Goal: Find specific page/section: Find specific page/section

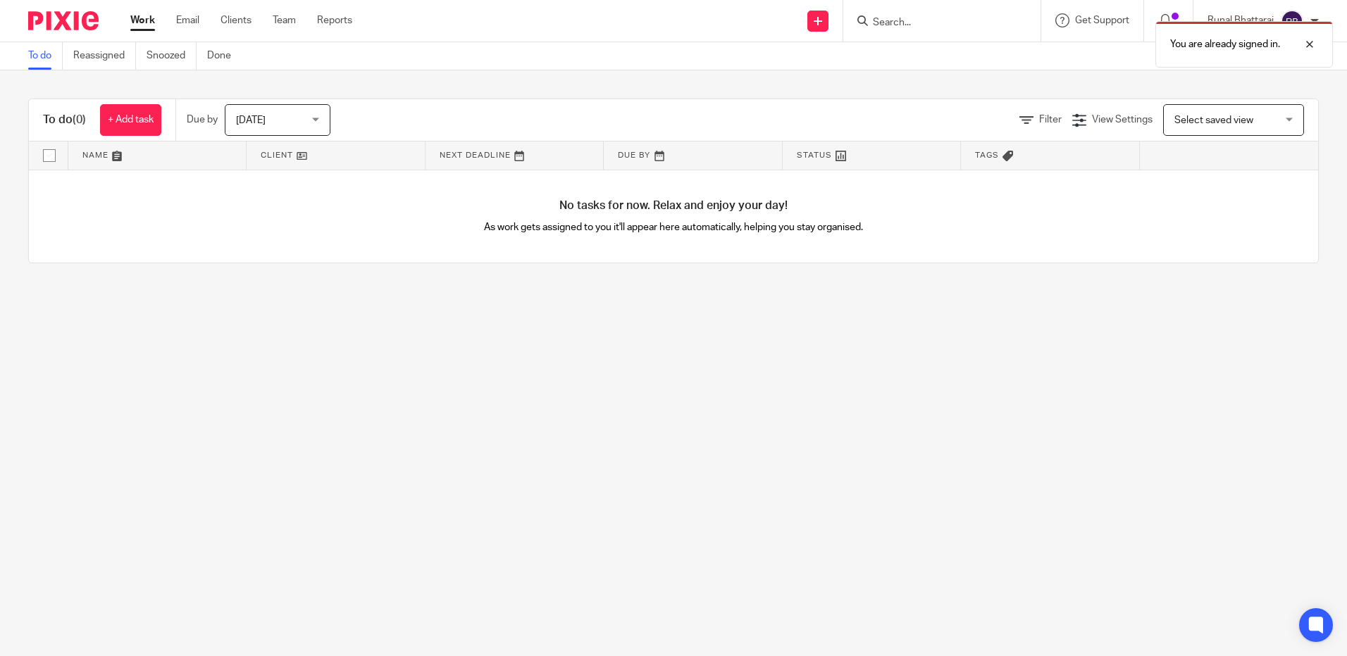
click at [930, 27] on div "You are already signed in." at bounding box center [1002, 41] width 659 height 54
click at [917, 29] on div "You are already signed in." at bounding box center [1002, 41] width 659 height 54
drag, startPoint x: 918, startPoint y: 17, endPoint x: 925, endPoint y: 36, distance: 20.0
click at [918, 18] on div "You are already signed in." at bounding box center [1002, 41] width 659 height 54
drag, startPoint x: 1311, startPoint y: 46, endPoint x: 1241, endPoint y: 47, distance: 70.4
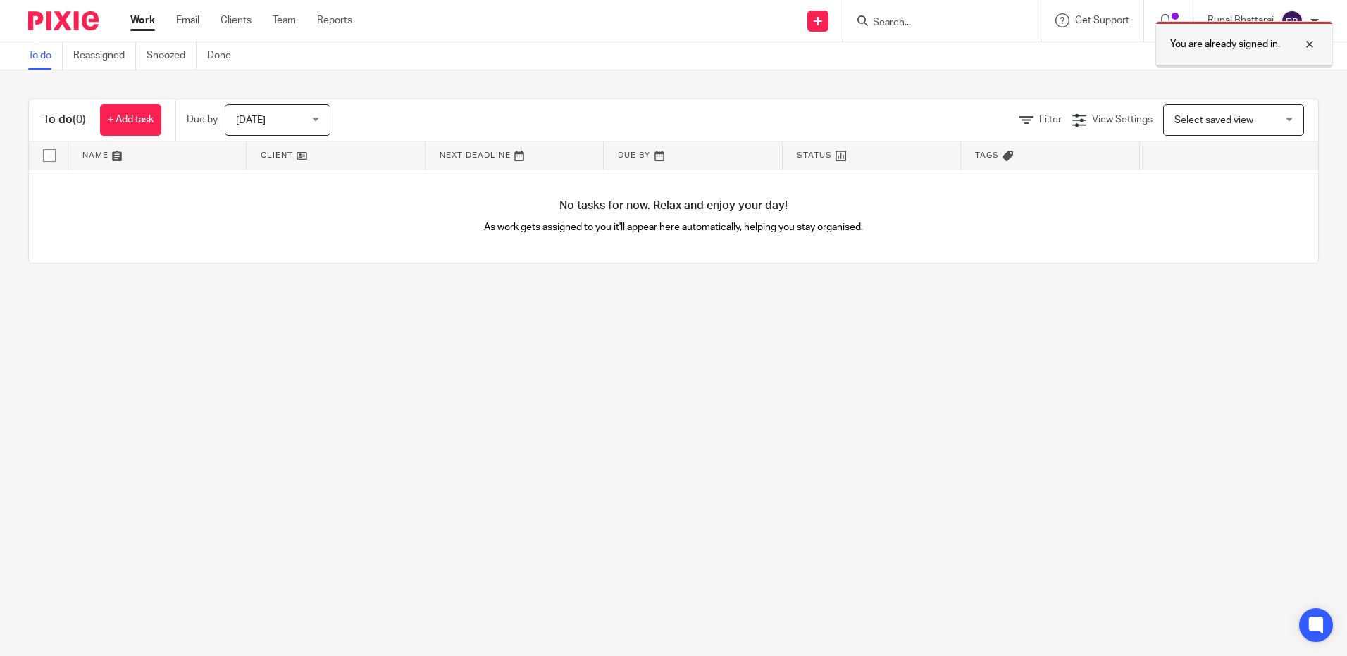
click at [1311, 46] on div at bounding box center [1299, 44] width 38 height 17
click at [919, 20] on input "Search" at bounding box center [934, 23] width 127 height 13
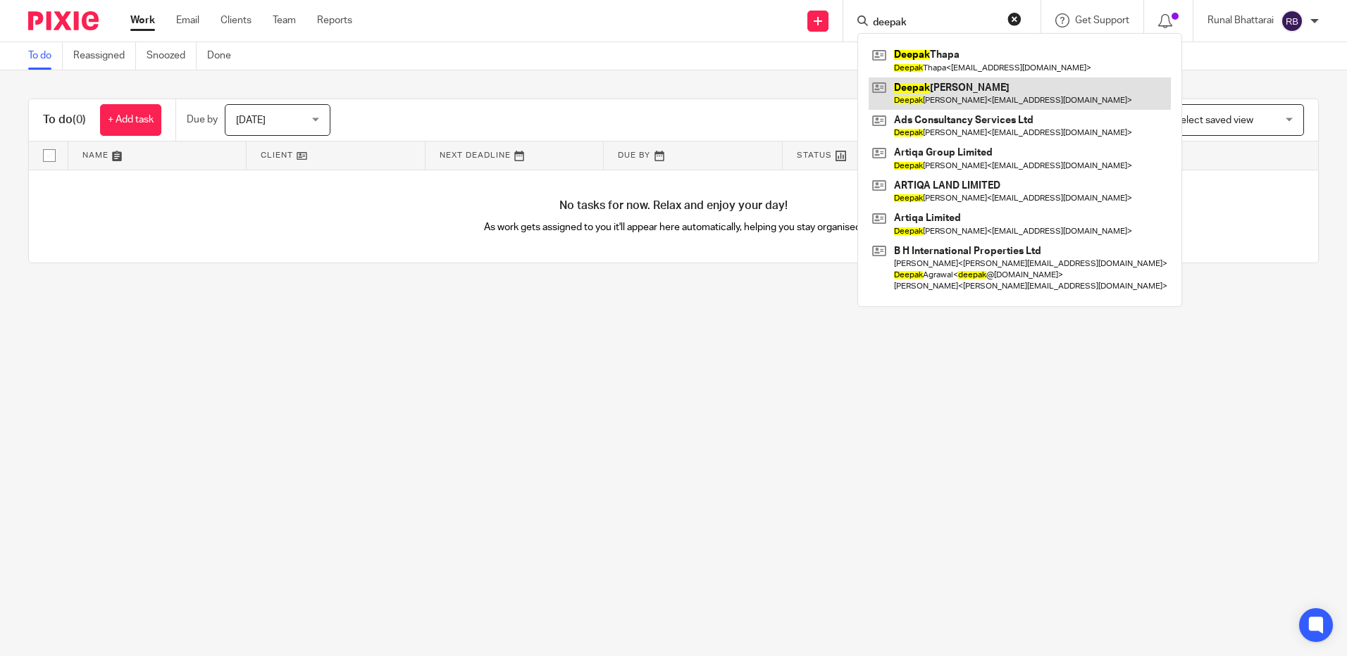
type input "deepak"
click at [966, 92] on link at bounding box center [1019, 93] width 302 height 32
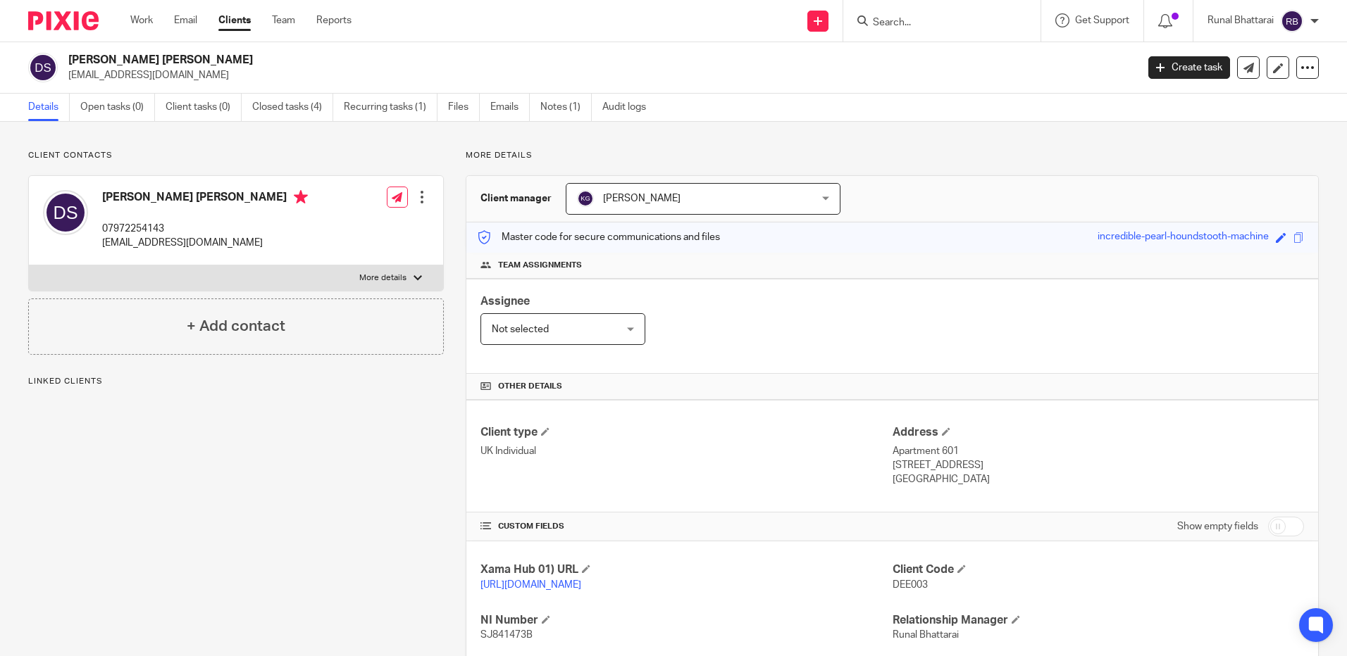
click at [932, 35] on div at bounding box center [941, 21] width 197 height 42
click at [940, 18] on input "Search" at bounding box center [934, 23] width 127 height 13
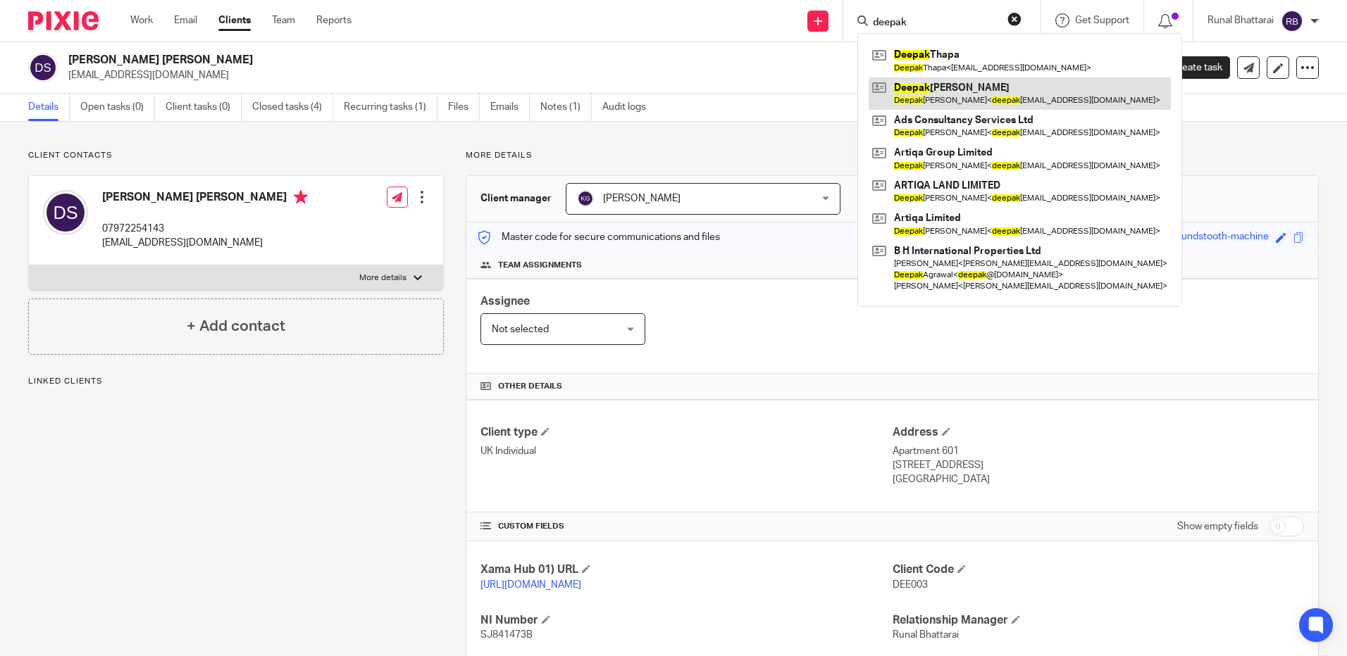
type input "deepak"
click at [944, 104] on link at bounding box center [1019, 93] width 302 height 32
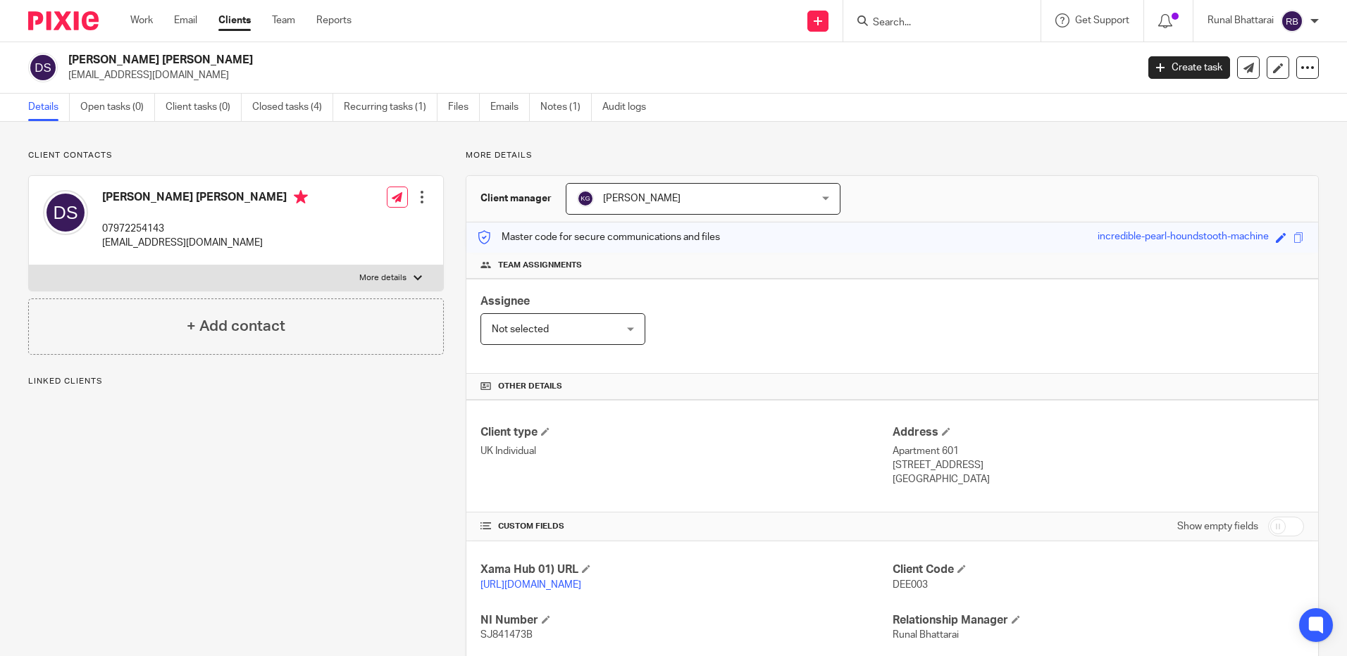
click at [925, 24] on input "Search" at bounding box center [934, 23] width 127 height 13
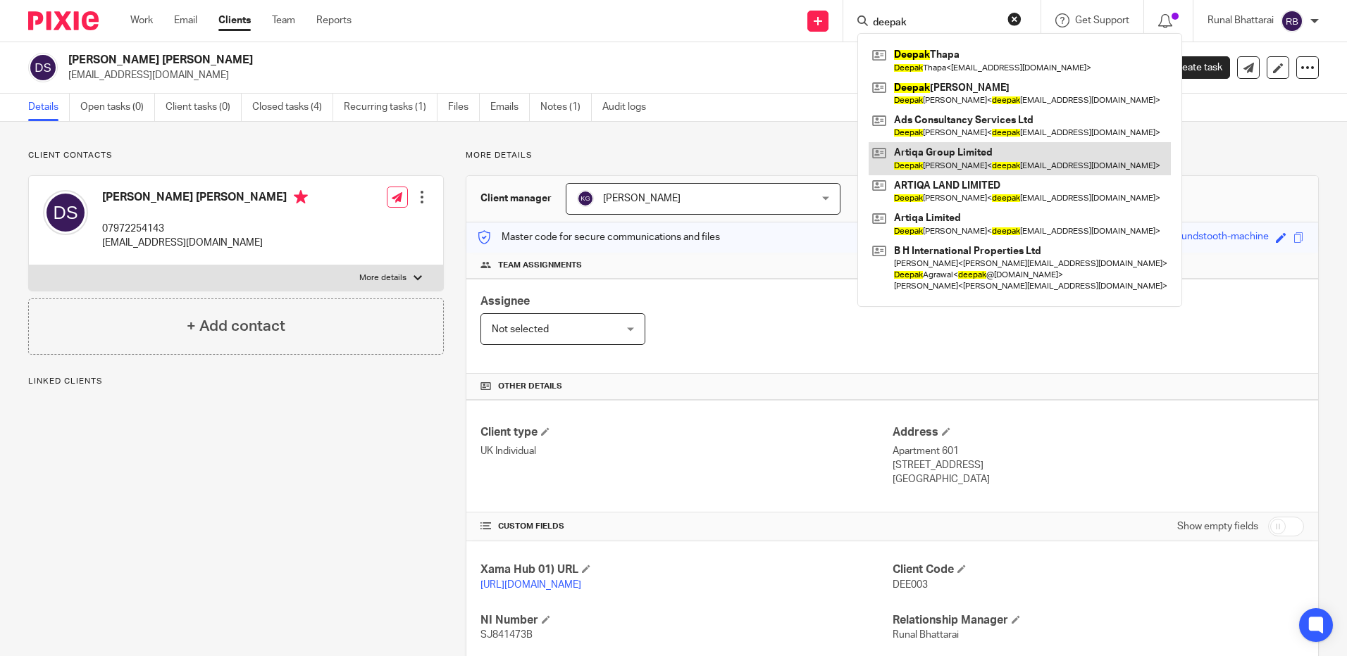
type input "deepak"
click at [991, 159] on link at bounding box center [1019, 158] width 302 height 32
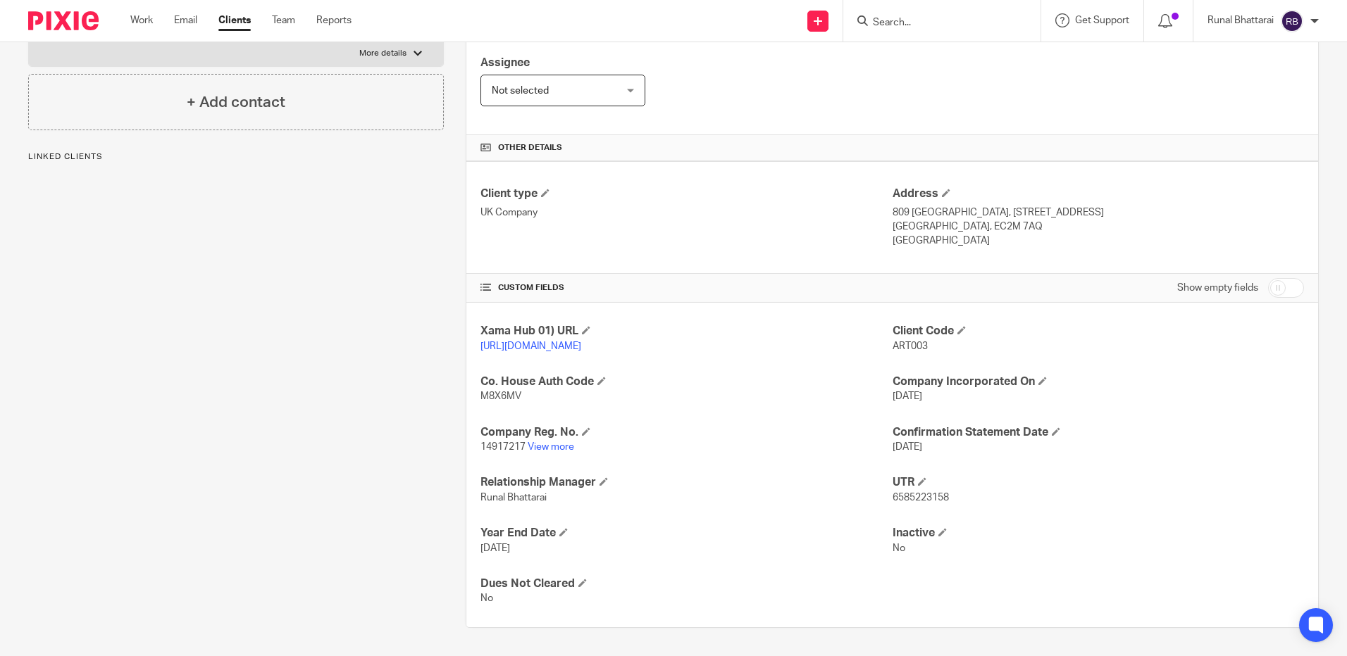
scroll to position [253, 0]
click at [545, 440] on div "Company Reg. No. 14917217 View more" at bounding box center [685, 440] width 411 height 30
drag, startPoint x: 545, startPoint y: 440, endPoint x: 551, endPoint y: 447, distance: 9.5
click at [551, 447] on link "View more" at bounding box center [551, 447] width 46 height 10
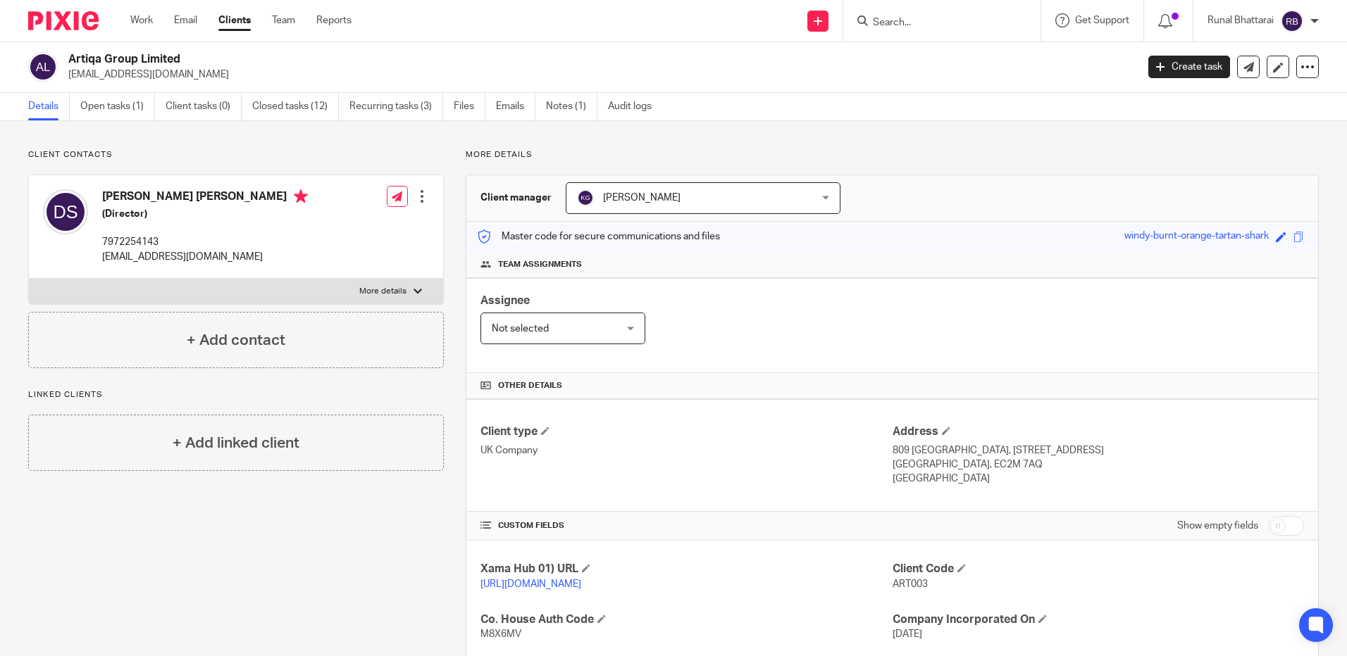
scroll to position [0, 0]
click at [921, 23] on input "Search" at bounding box center [934, 23] width 127 height 13
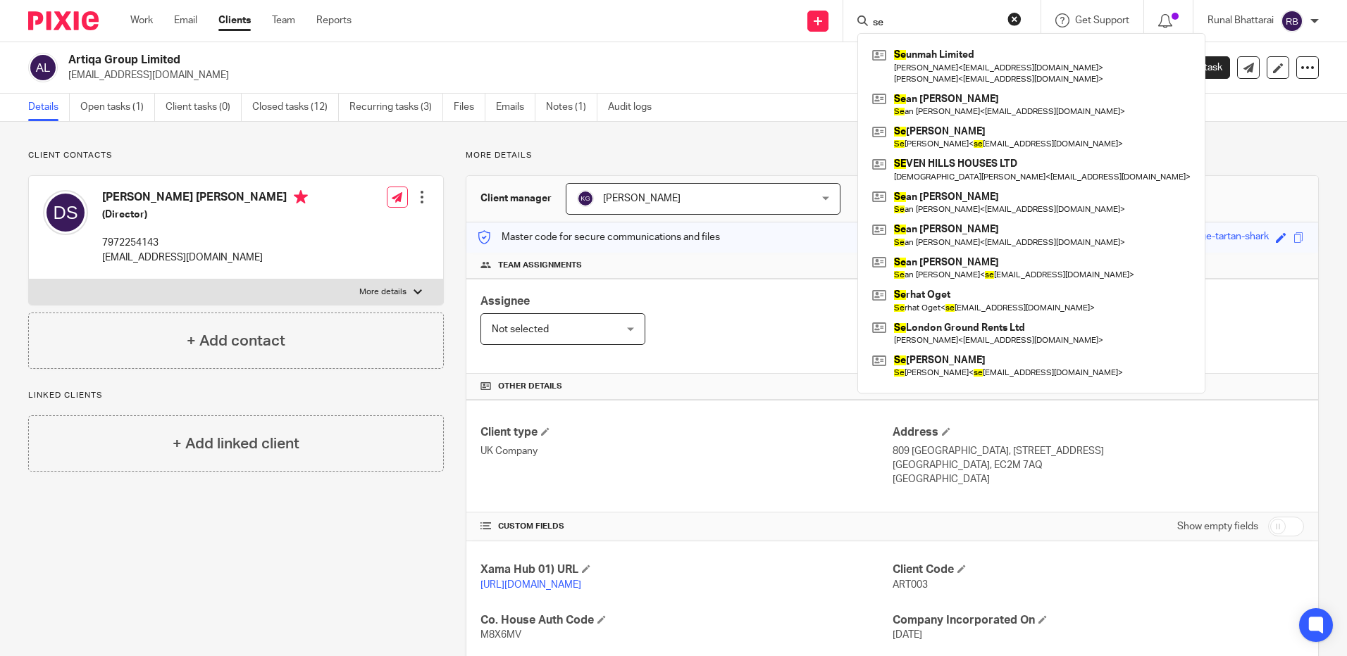
type input "se"
drag, startPoint x: 706, startPoint y: 152, endPoint x: 730, endPoint y: 204, distance: 56.7
click at [709, 155] on p "More details" at bounding box center [892, 155] width 853 height 11
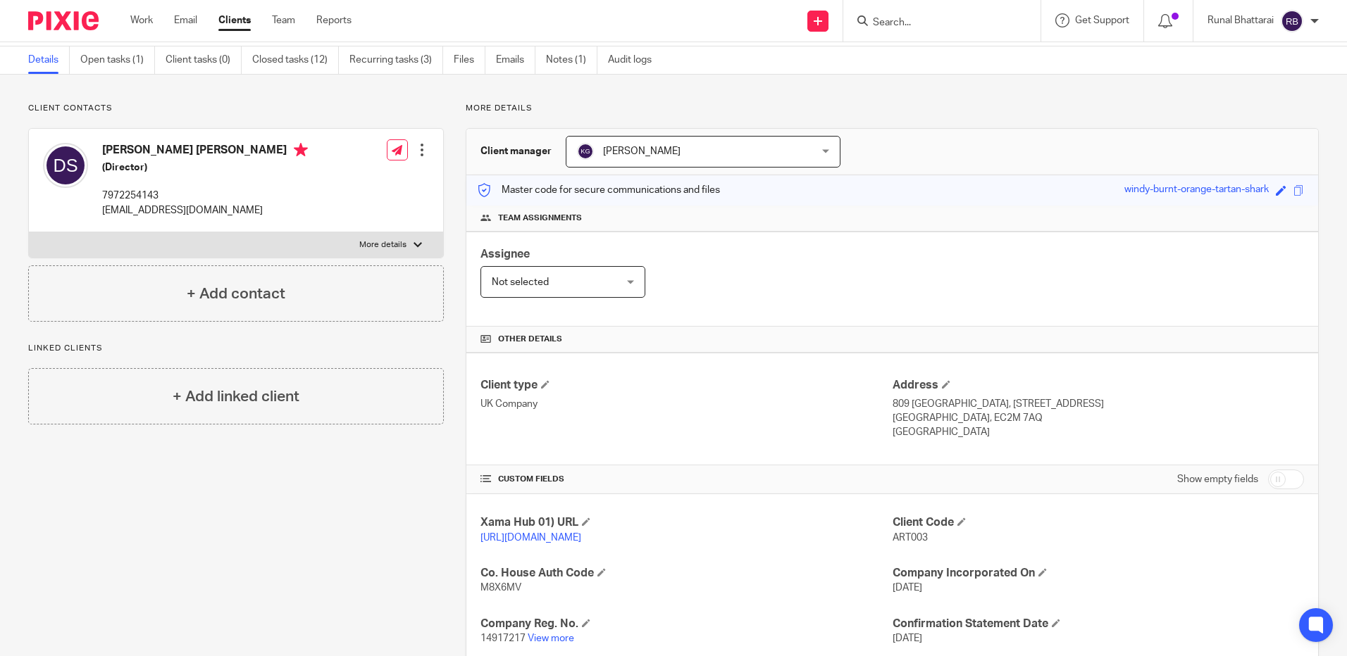
scroll to position [42, 0]
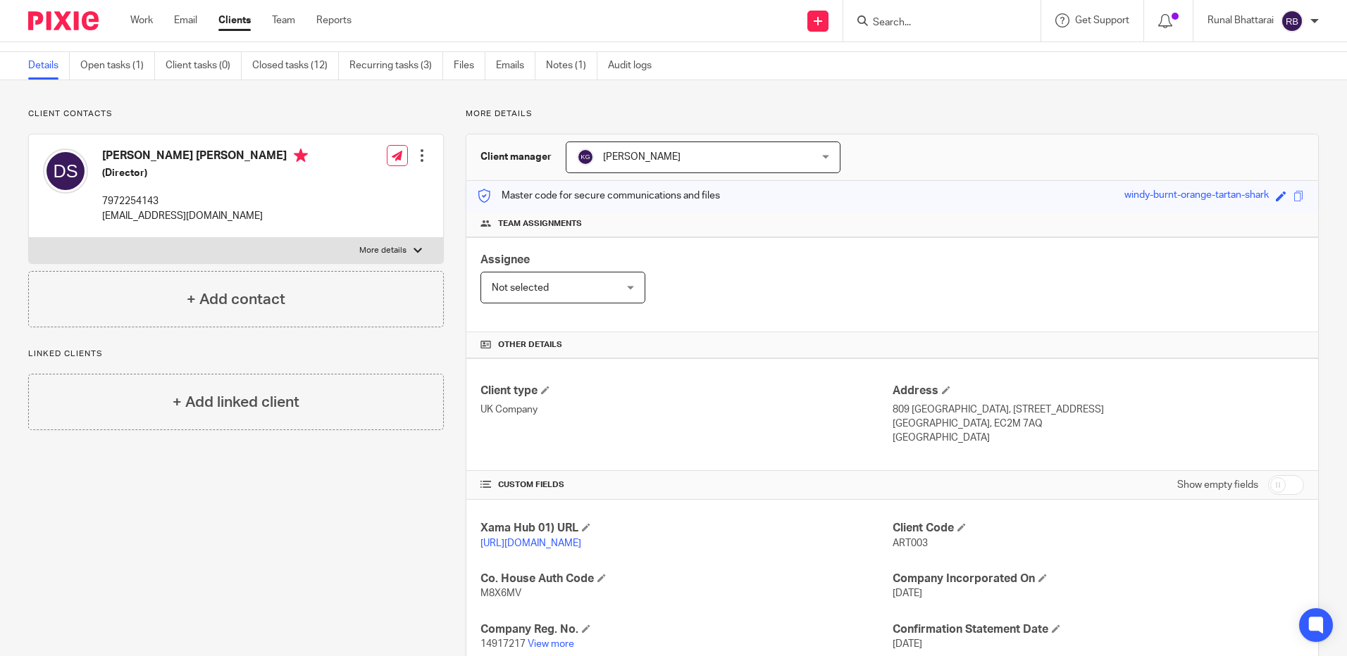
click at [912, 17] on input "Search" at bounding box center [934, 23] width 127 height 13
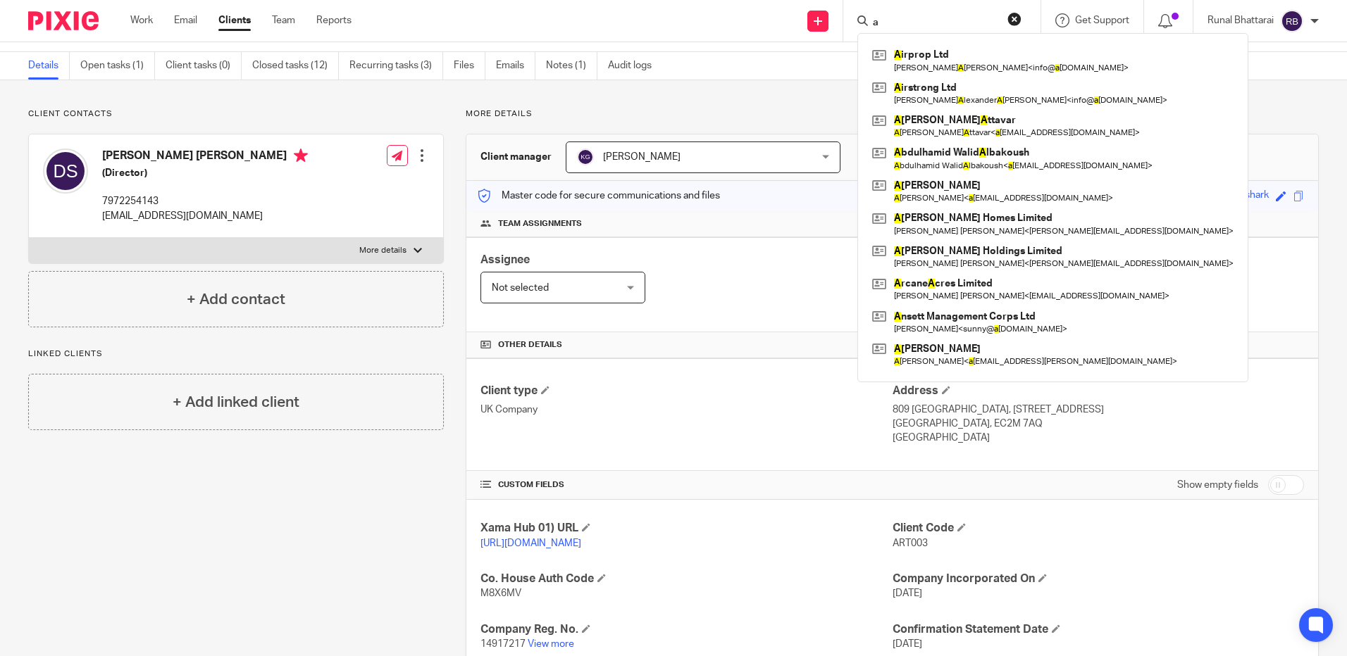
type input "a"
click at [1235, 65] on div "Details Open tasks (1) Client tasks (0) Closed tasks (12) Recurring tasks (3) F…" at bounding box center [673, 66] width 1347 height 28
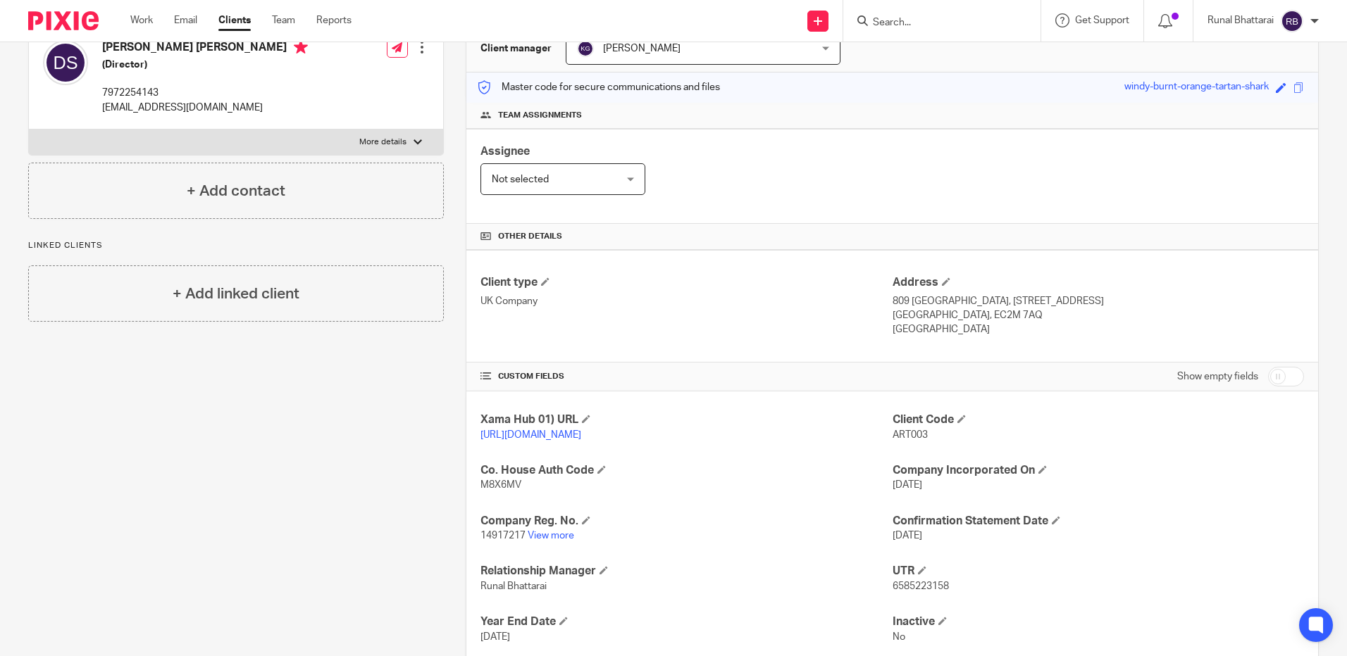
scroll to position [253, 0]
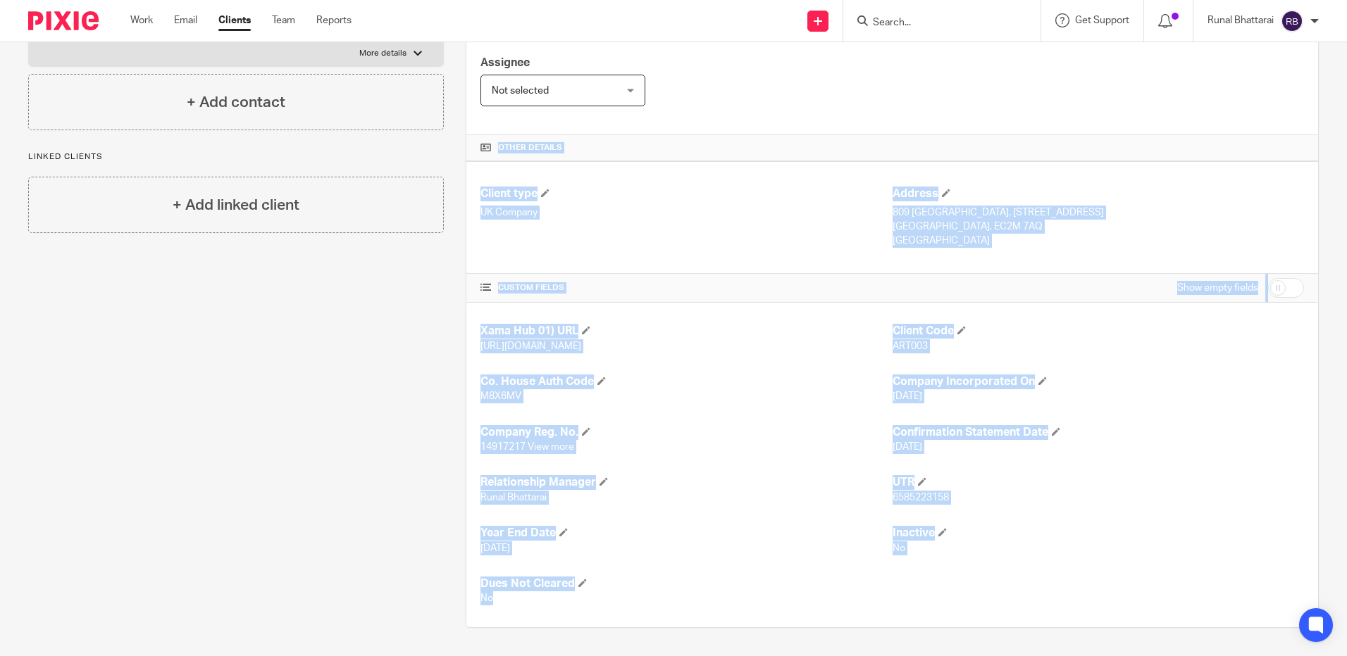
drag, startPoint x: 458, startPoint y: 500, endPoint x: 470, endPoint y: 142, distance: 358.0
click at [470, 142] on div "Client manager Keshav Gautam Keshav Gautam Aarshika Awale Aayush Niraula Aayush…" at bounding box center [892, 283] width 853 height 692
drag, startPoint x: 847, startPoint y: 222, endPoint x: 824, endPoint y: 268, distance: 52.0
click at [847, 223] on div "Client type UK Company" at bounding box center [685, 218] width 411 height 62
click at [818, 303] on div "Xama Hub 01) URL https://platform.xamatech.com/portal/crm/clients/14d68fa0-a0b3…" at bounding box center [891, 465] width 851 height 325
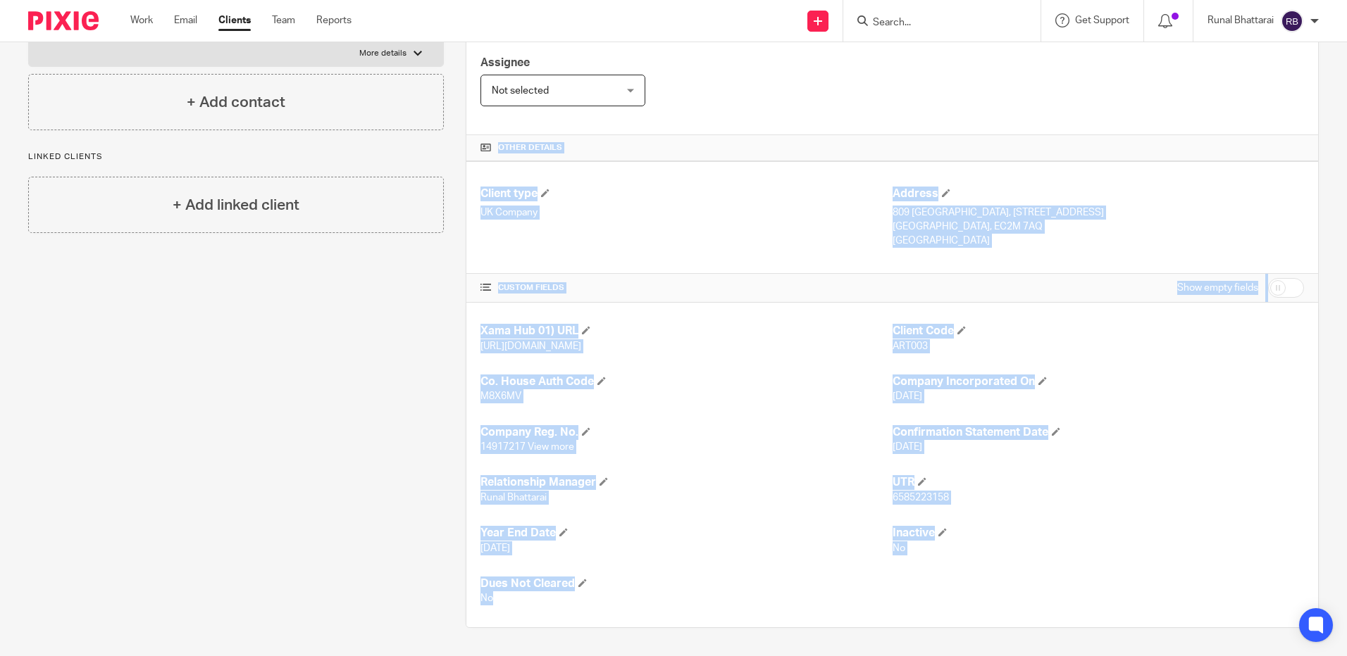
click at [816, 282] on div "CUSTOM FIELDS Show empty fields" at bounding box center [891, 288] width 823 height 28
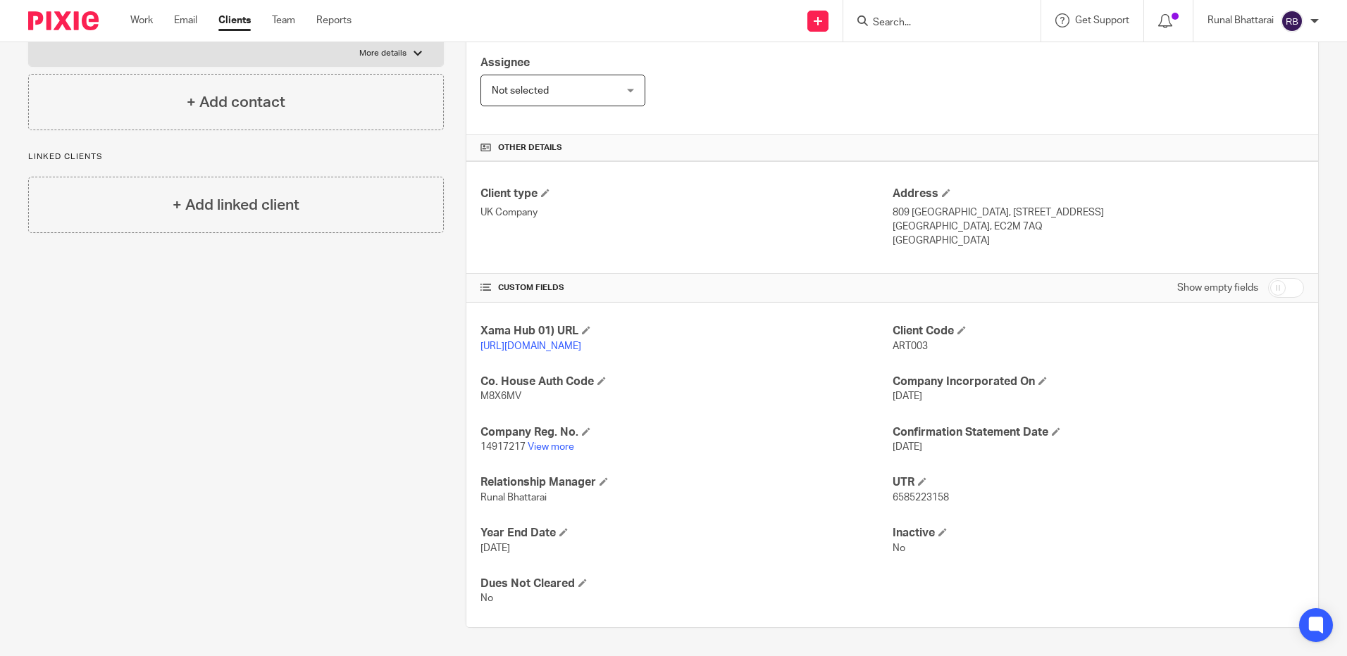
click at [816, 282] on div "CUSTOM FIELDS Show empty fields" at bounding box center [891, 288] width 823 height 28
